Goal: Entertainment & Leisure: Consume media (video, audio)

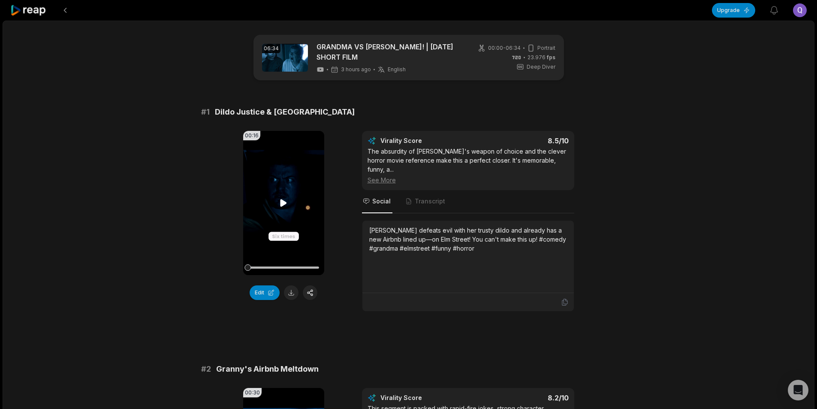
click at [277, 203] on video "Your browser does not support mp4 format." at bounding box center [283, 203] width 81 height 144
click at [283, 202] on icon at bounding box center [283, 203] width 10 height 10
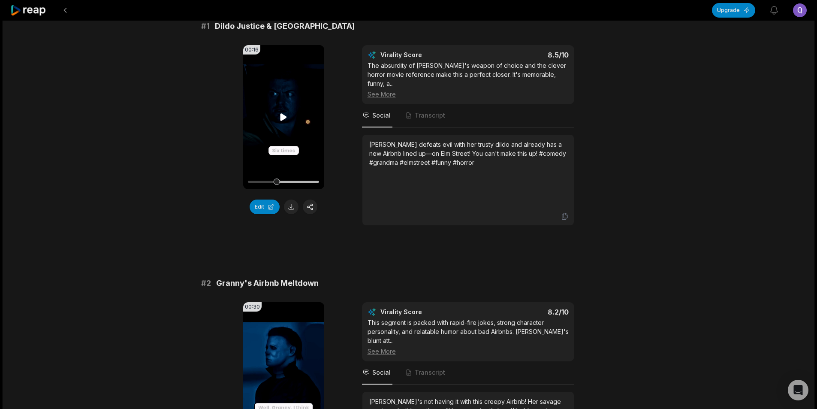
scroll to position [172, 0]
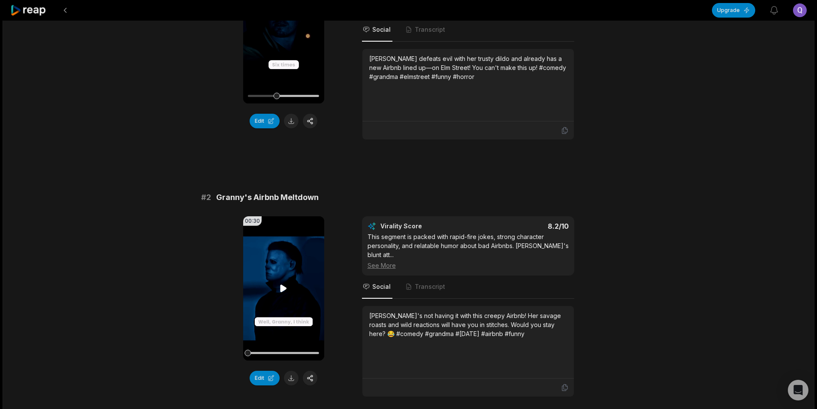
click at [284, 284] on icon at bounding box center [283, 288] width 10 height 10
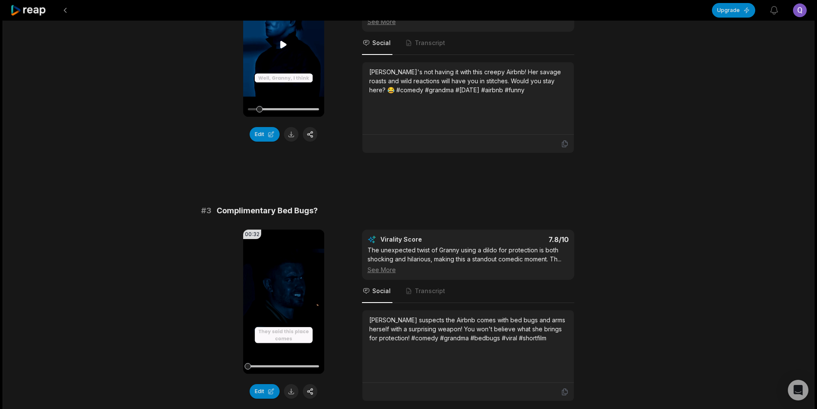
scroll to position [515, 0]
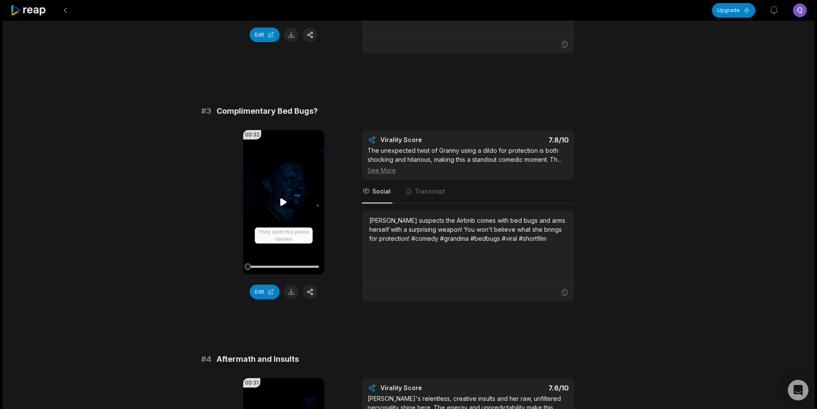
click at [283, 198] on icon at bounding box center [284, 201] width 6 height 7
click at [283, 197] on icon at bounding box center [283, 202] width 10 height 10
